Goal: Task Accomplishment & Management: Manage account settings

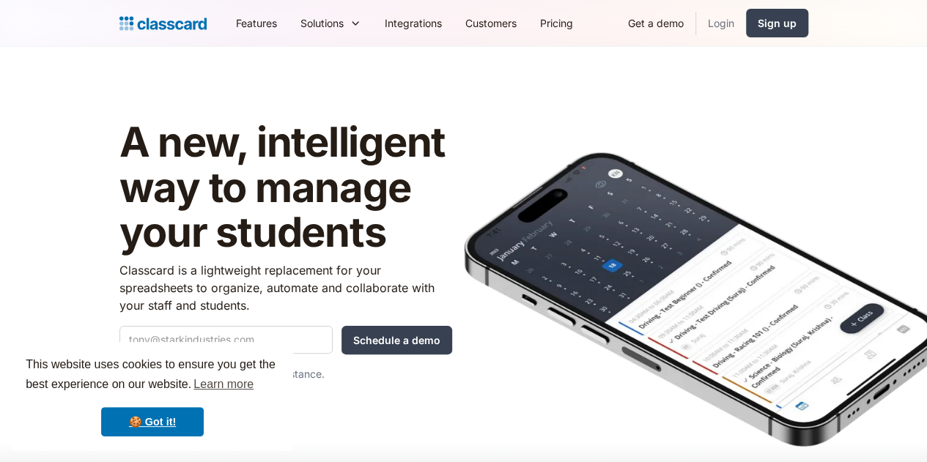
click at [746, 23] on link "Login" at bounding box center [721, 23] width 50 height 33
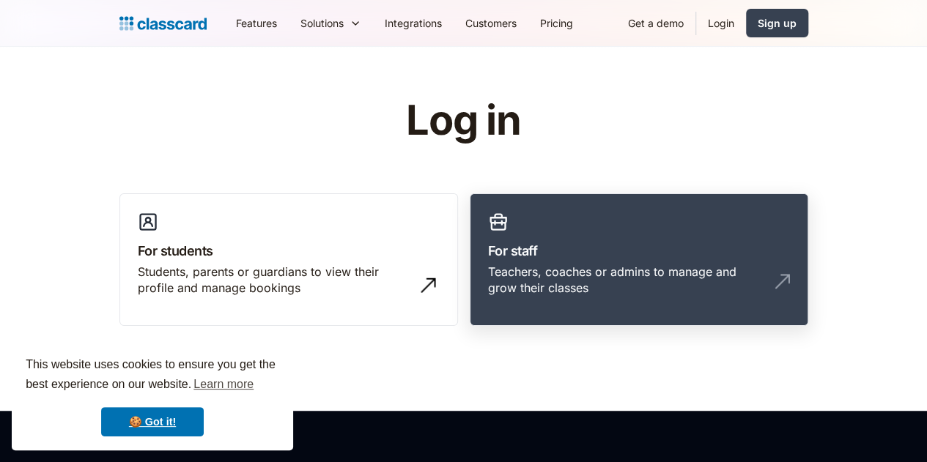
click at [584, 272] on div "Teachers, coaches or admins to manage and grow their classes" at bounding box center [624, 280] width 272 height 33
